Goal: Task Accomplishment & Management: Manage account settings

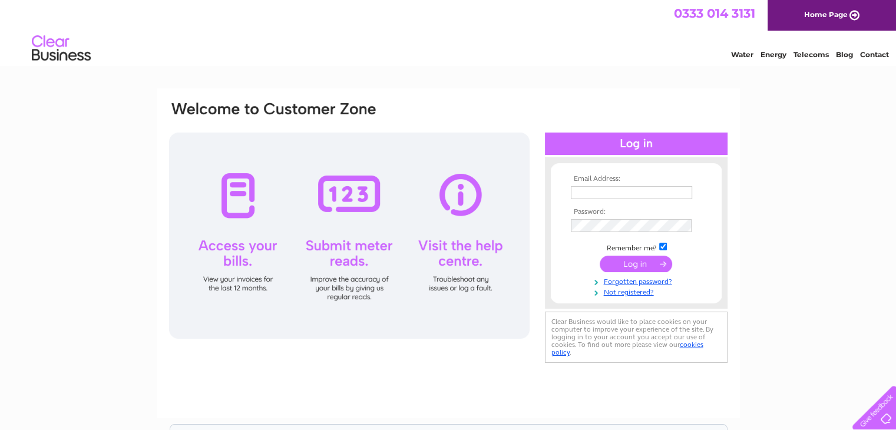
click at [609, 192] on input "text" at bounding box center [631, 192] width 121 height 13
type input "info@falcon.scot"
click at [605, 260] on input "submit" at bounding box center [636, 264] width 72 height 17
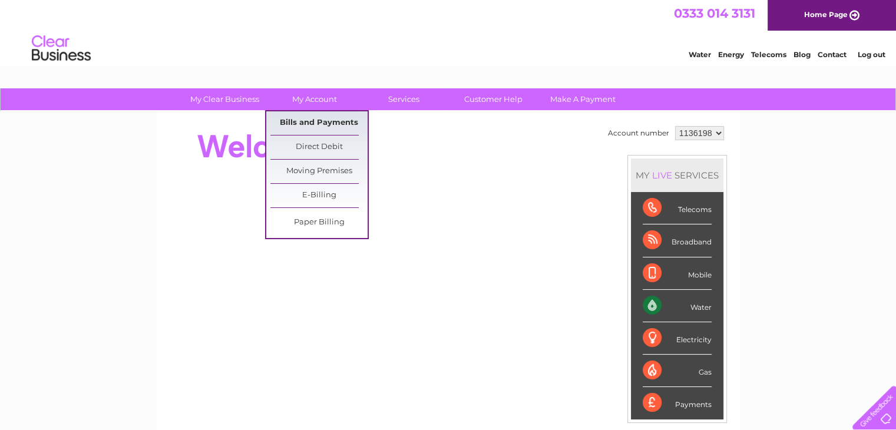
click at [316, 121] on link "Bills and Payments" at bounding box center [318, 123] width 97 height 24
click at [303, 122] on link "Bills and Payments" at bounding box center [318, 123] width 97 height 24
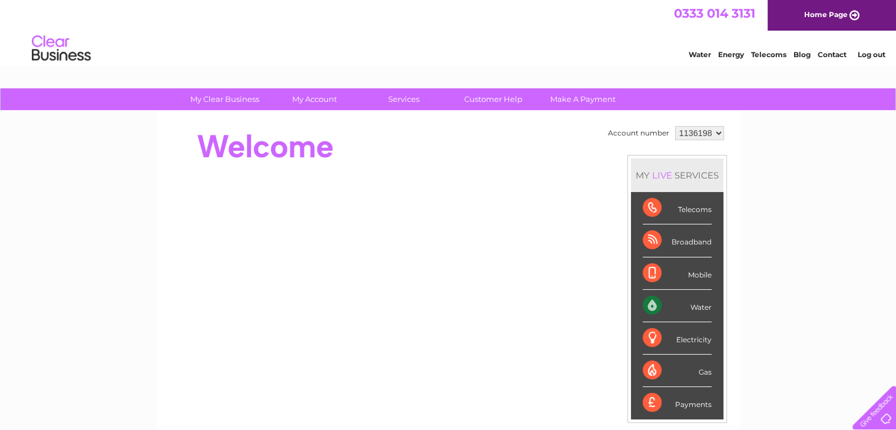
scroll to position [118, 0]
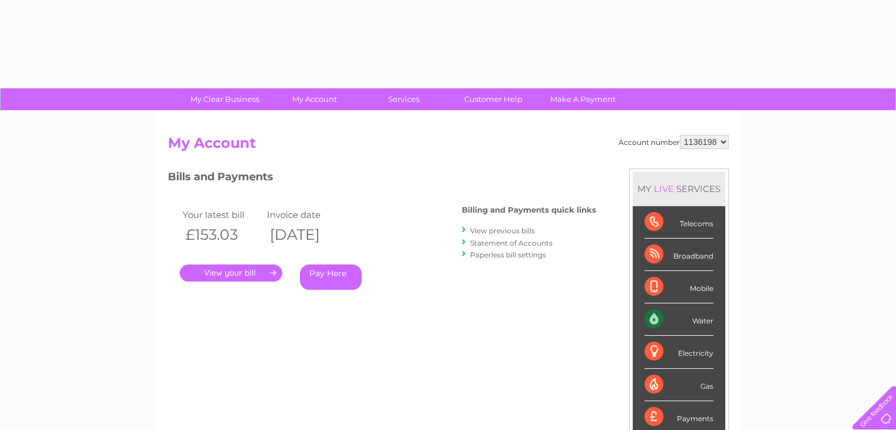
click at [237, 269] on link "." at bounding box center [231, 273] width 103 height 17
click at [239, 269] on link "." at bounding box center [231, 273] width 103 height 17
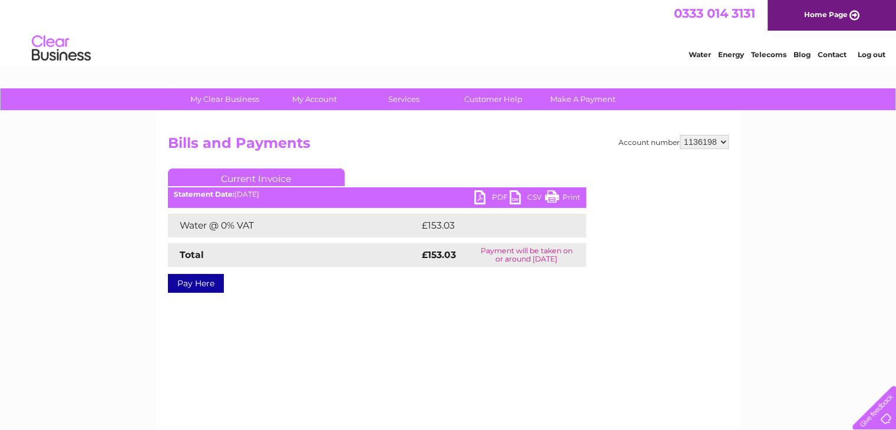
click at [482, 192] on link "PDF" at bounding box center [491, 198] width 35 height 17
